Goal: Transaction & Acquisition: Purchase product/service

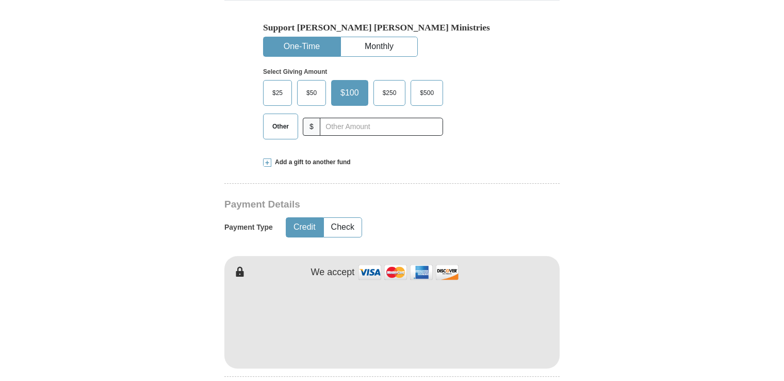
scroll to position [332, 0]
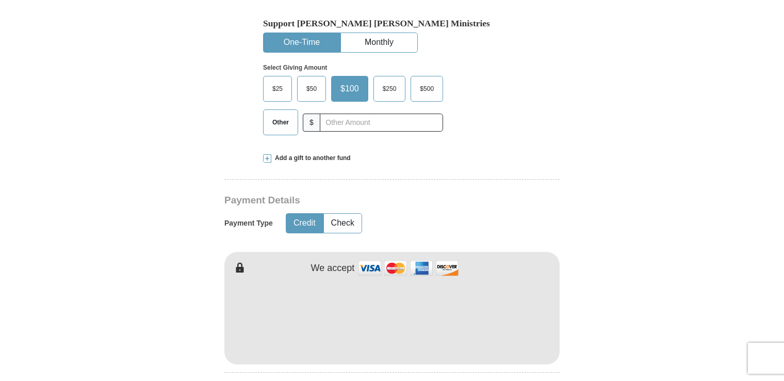
click at [287, 122] on span "Other" at bounding box center [280, 121] width 27 height 15
click at [0, 0] on input "Other" at bounding box center [0, 0] width 0 height 0
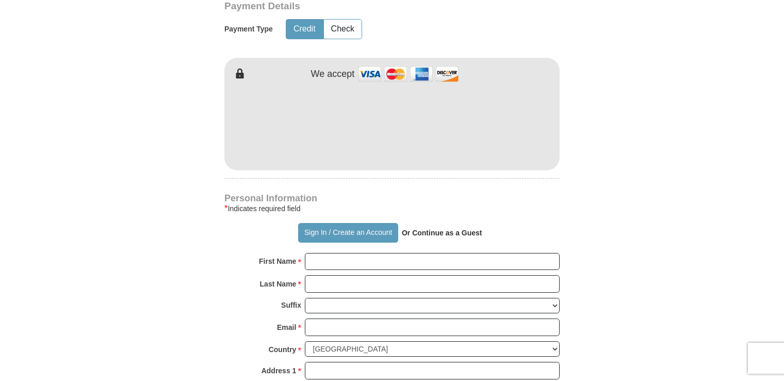
scroll to position [529, 0]
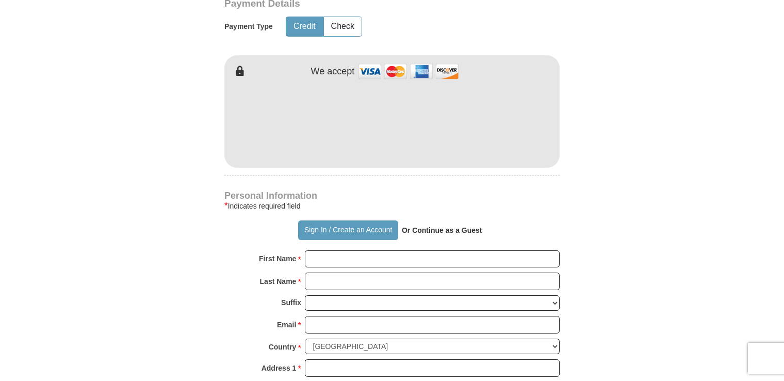
type input "200.00"
click at [360, 259] on input "First Name *" at bounding box center [432, 259] width 255 height 18
type input "[PERSON_NAME]"
type input "[EMAIL_ADDRESS][DOMAIN_NAME]"
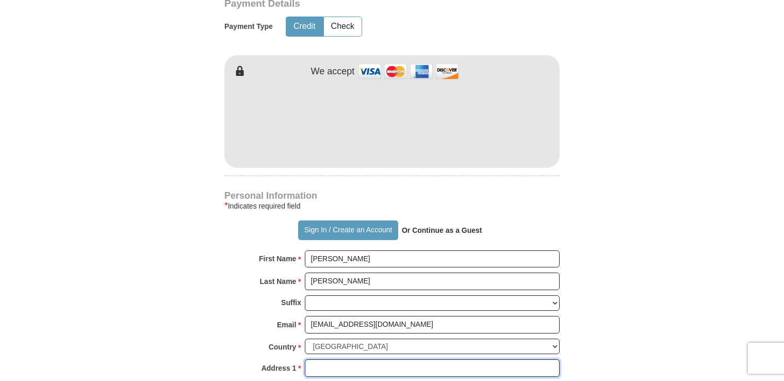
type input "[STREET_ADDRESS][PERSON_NAME]"
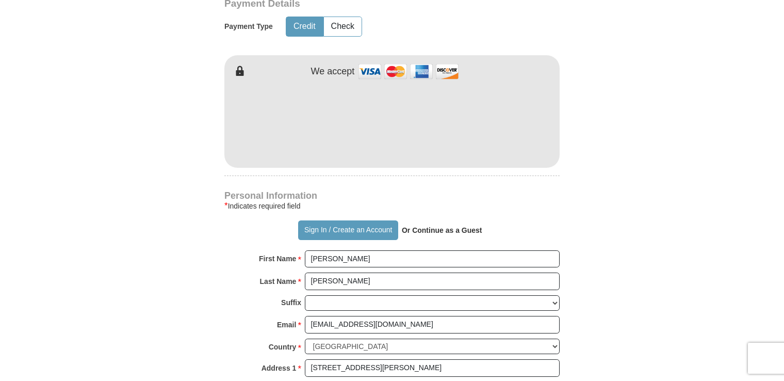
type input "[GEOGRAPHIC_DATA][PERSON_NAME]"
type input "98368"
type input "3603853652"
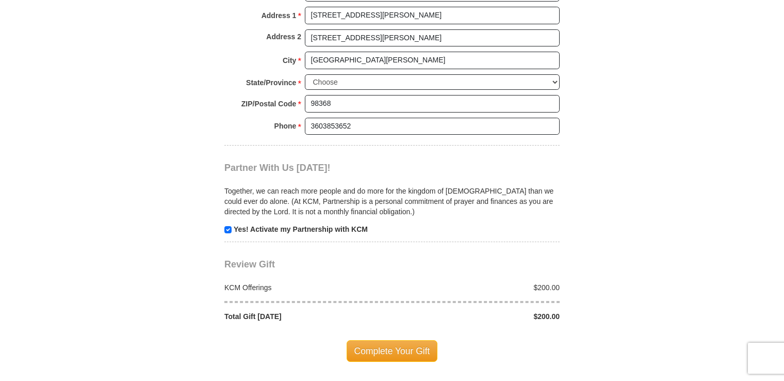
scroll to position [895, 0]
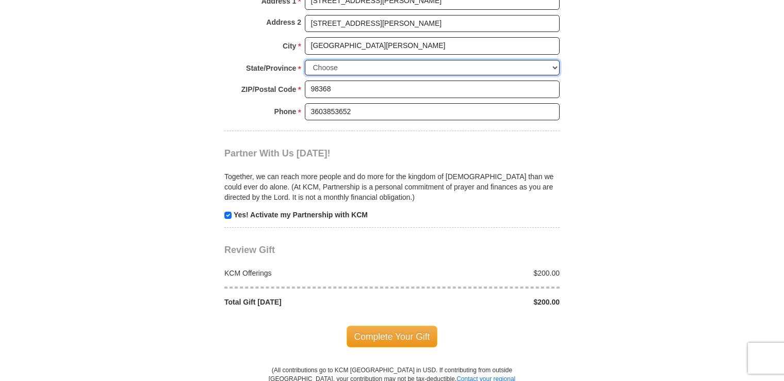
click at [385, 64] on select "Choose [US_STATE] [US_STATE] [US_STATE] [US_STATE] [US_STATE] Armed Forces Amer…" at bounding box center [432, 68] width 255 height 16
select select "WA"
click at [305, 60] on select "Choose [US_STATE] [US_STATE] [US_STATE] [US_STATE] [US_STATE] Armed Forces Amer…" at bounding box center [432, 68] width 255 height 16
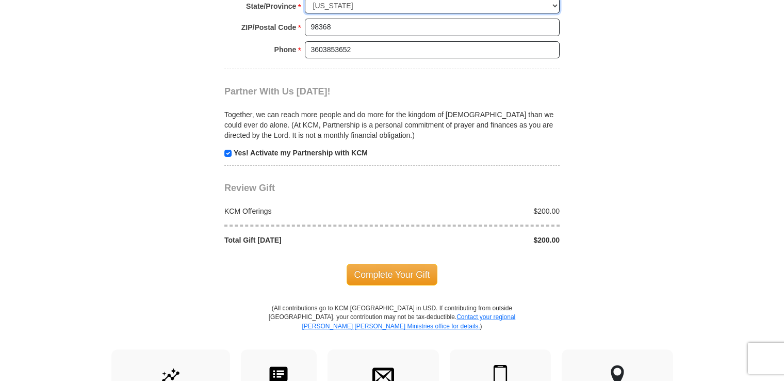
scroll to position [959, 0]
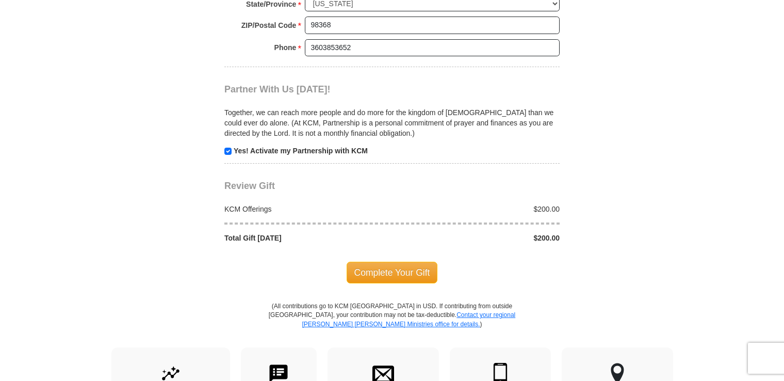
click at [768, 210] on body "Sign In Already have an account? Sign in for faster giving. Don't have an accou…" at bounding box center [392, 29] width 784 height 1976
click at [401, 268] on span "Complete Your Gift" at bounding box center [392, 272] width 91 height 22
